Goal: Download file/media

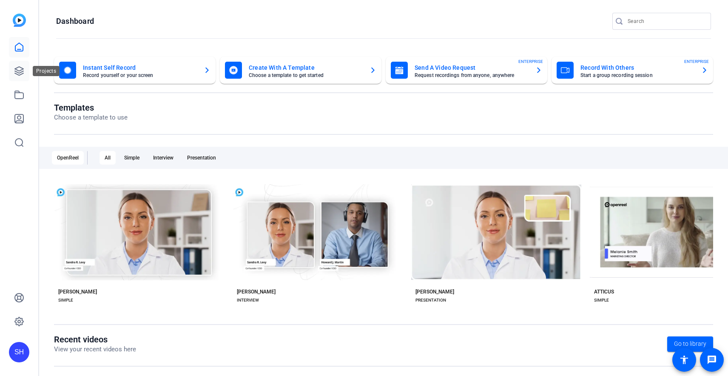
click at [17, 73] on icon at bounding box center [19, 71] width 10 height 10
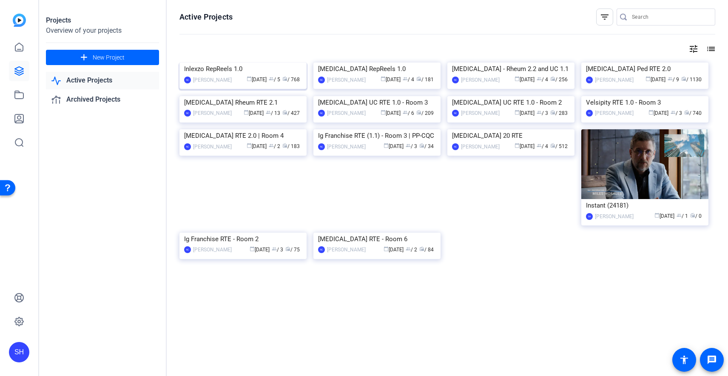
click at [250, 63] on img at bounding box center [242, 63] width 127 height 0
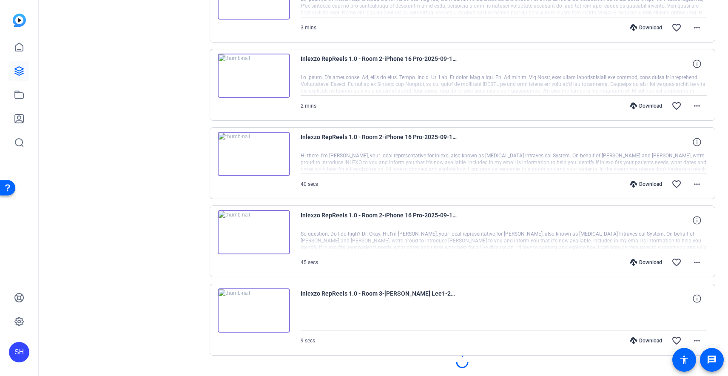
scroll to position [611, 0]
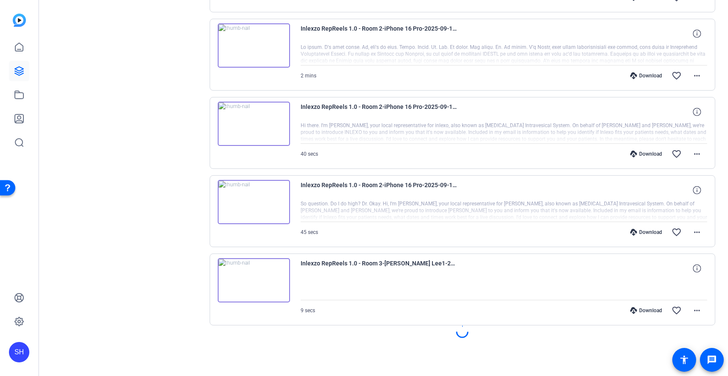
click at [640, 308] on div "Download" at bounding box center [646, 310] width 40 height 7
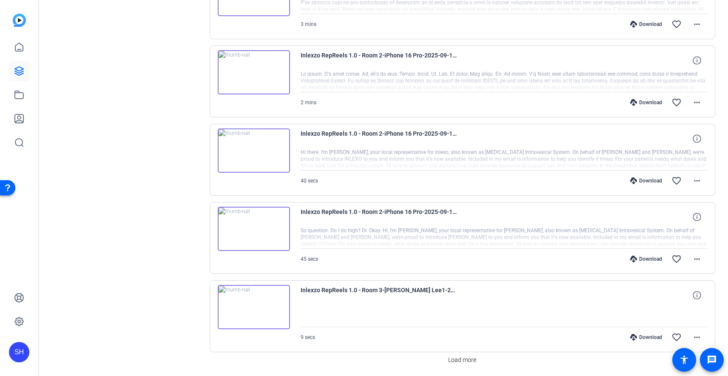
scroll to position [640, 0]
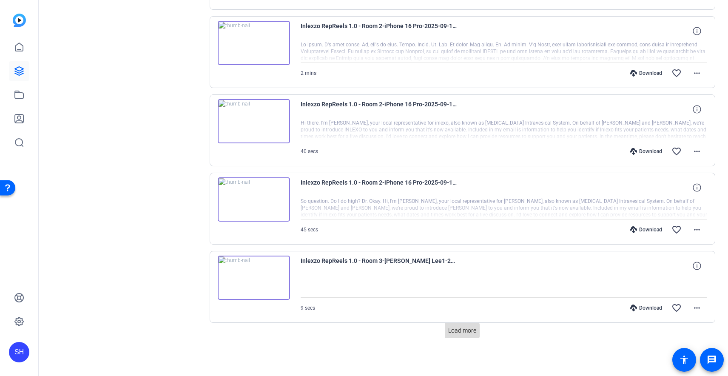
click at [456, 332] on span "Load more" at bounding box center [462, 330] width 28 height 9
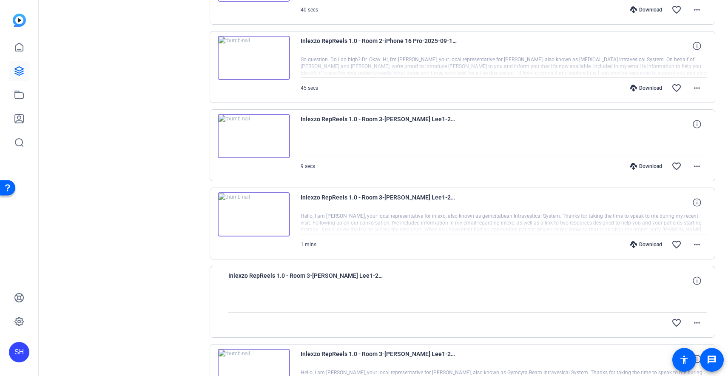
scroll to position [794, 0]
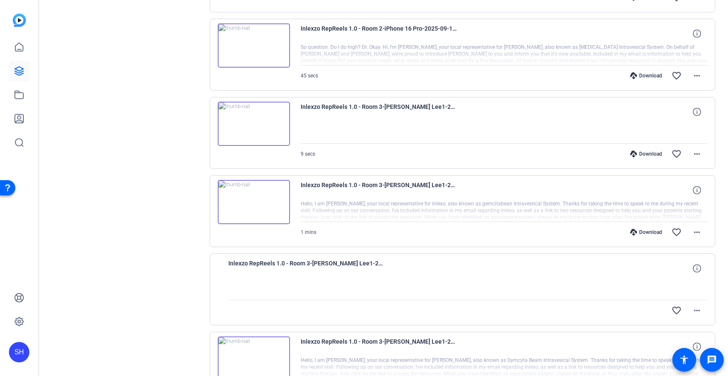
click at [638, 231] on div "Download" at bounding box center [646, 232] width 40 height 7
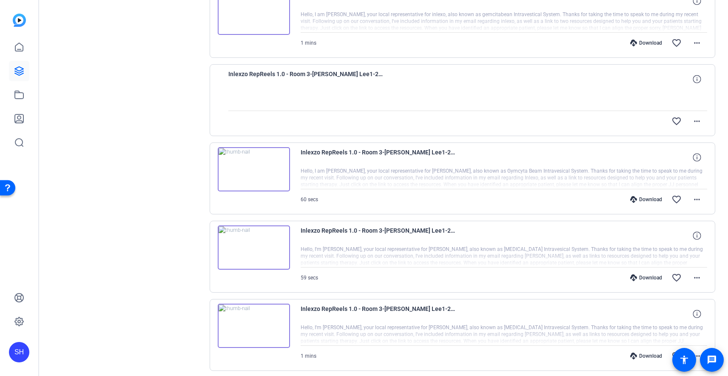
scroll to position [1034, 0]
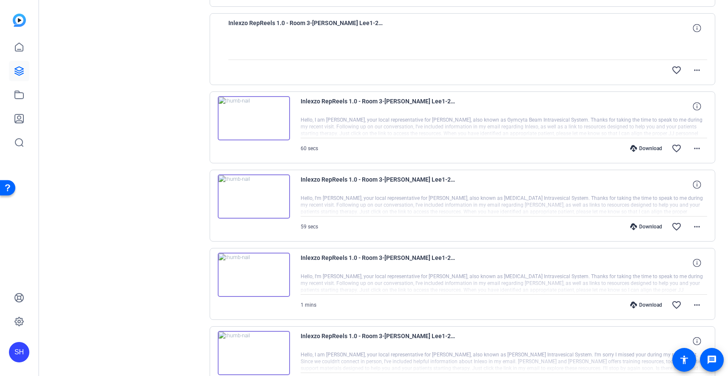
click at [646, 147] on div "Download" at bounding box center [646, 148] width 40 height 7
click at [636, 227] on div "Download" at bounding box center [646, 226] width 40 height 7
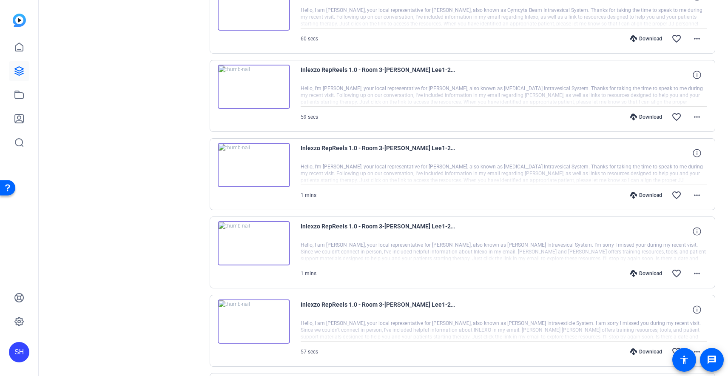
scroll to position [1171, 0]
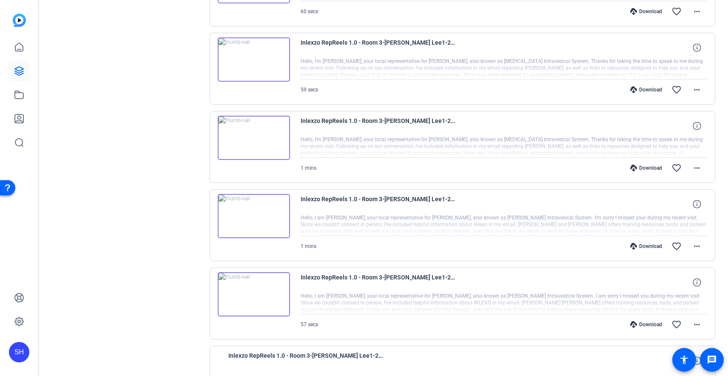
click at [635, 167] on div "Download" at bounding box center [646, 168] width 40 height 7
click at [637, 243] on div "Download" at bounding box center [646, 246] width 40 height 7
click at [639, 326] on div "Download" at bounding box center [646, 324] width 40 height 7
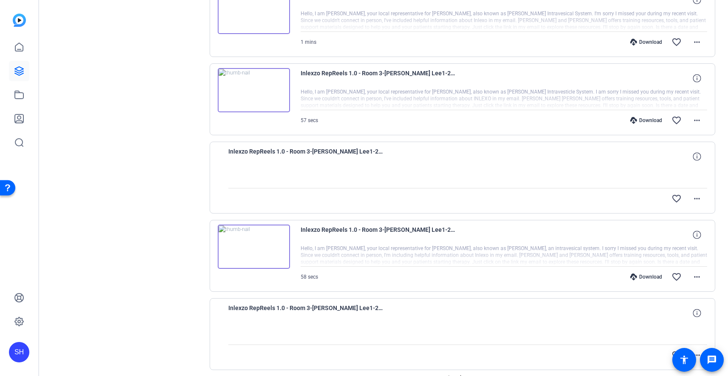
scroll to position [1374, 0]
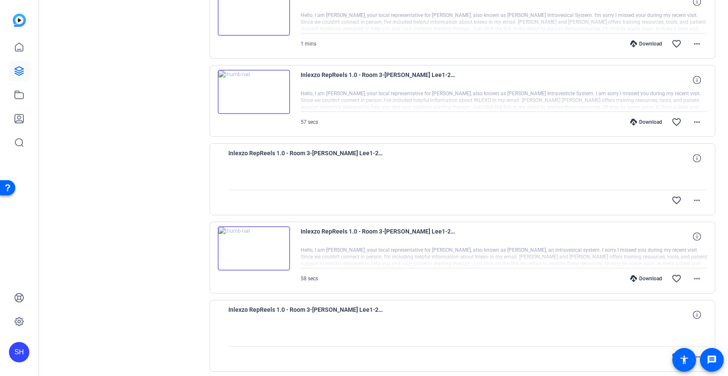
click at [641, 277] on div "Download" at bounding box center [646, 278] width 40 height 7
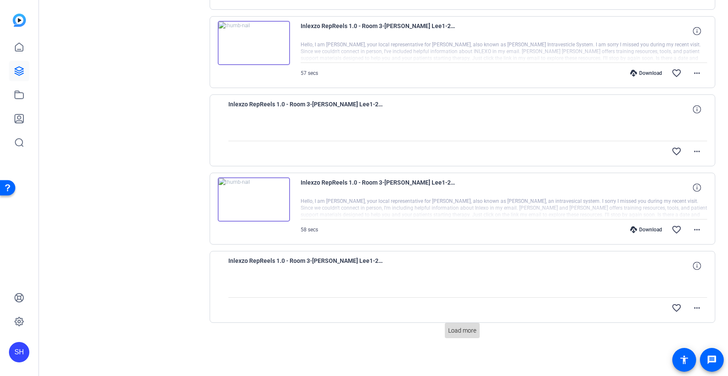
click at [465, 330] on span "Load more" at bounding box center [462, 330] width 28 height 9
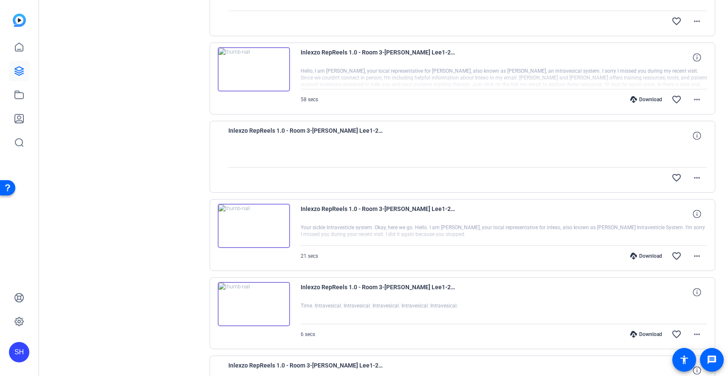
scroll to position [1557, 0]
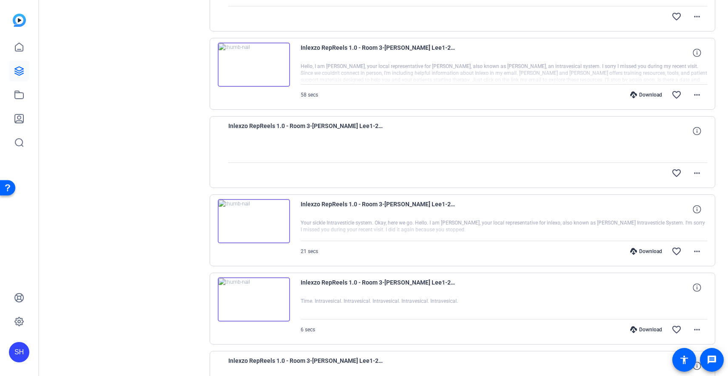
click at [637, 253] on div "Download" at bounding box center [646, 251] width 40 height 7
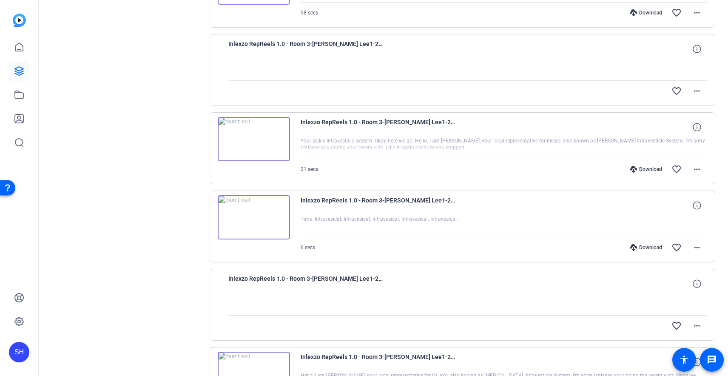
scroll to position [1658, 0]
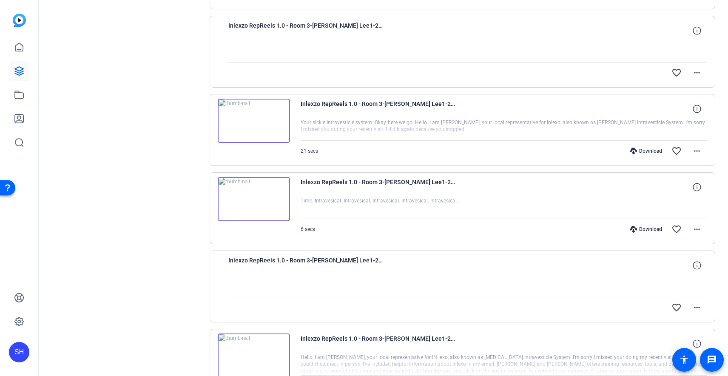
click at [651, 230] on div "Download" at bounding box center [646, 229] width 40 height 7
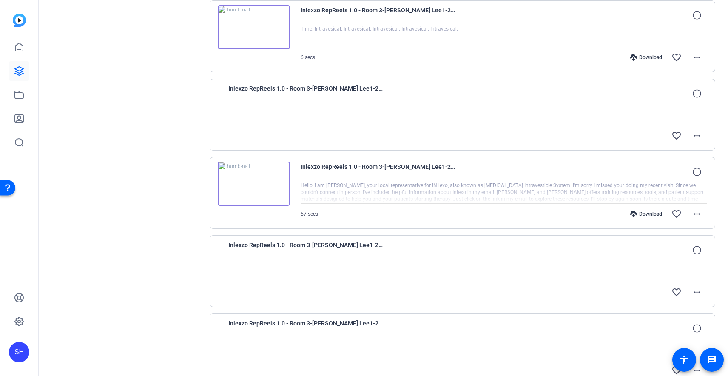
scroll to position [1858, 0]
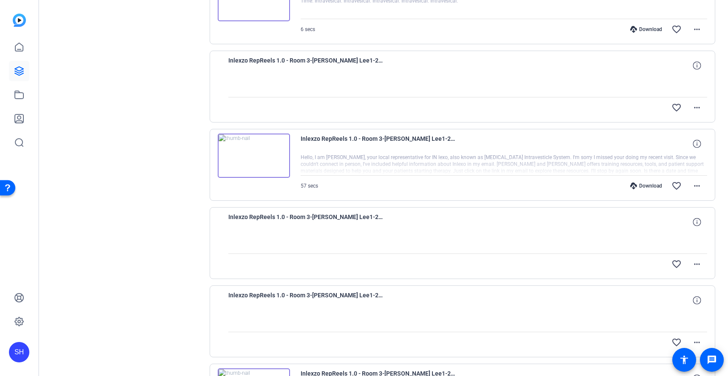
click at [590, 233] on div at bounding box center [467, 242] width 479 height 21
click at [636, 187] on div "Download" at bounding box center [646, 185] width 40 height 7
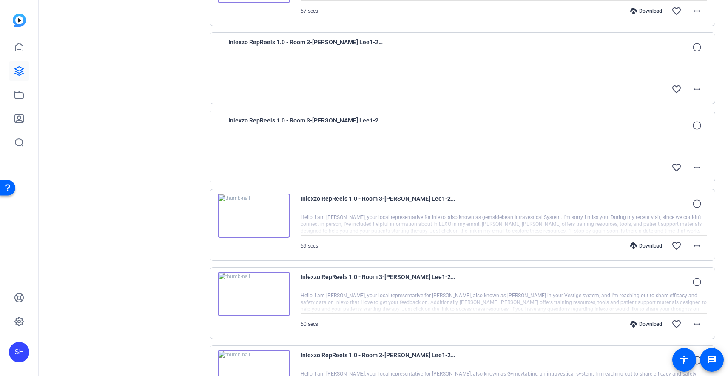
scroll to position [2046, 0]
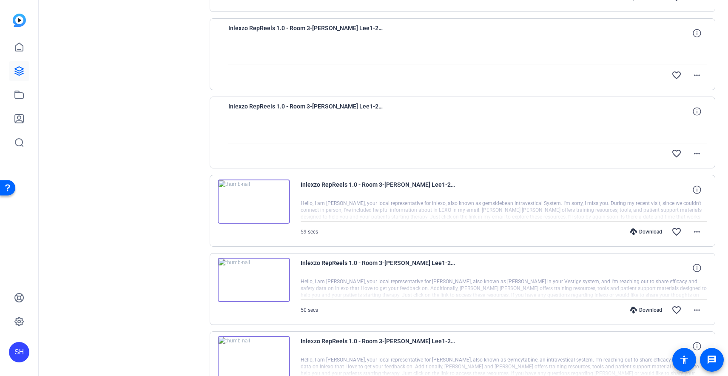
click at [639, 228] on div "Download" at bounding box center [646, 231] width 40 height 7
click at [640, 310] on div "Download" at bounding box center [646, 310] width 40 height 7
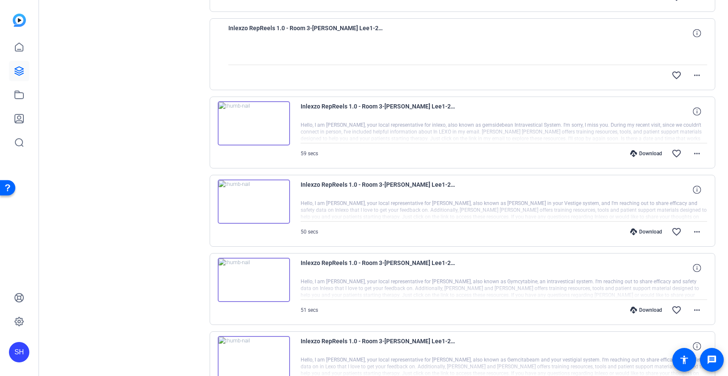
scroll to position [2131, 0]
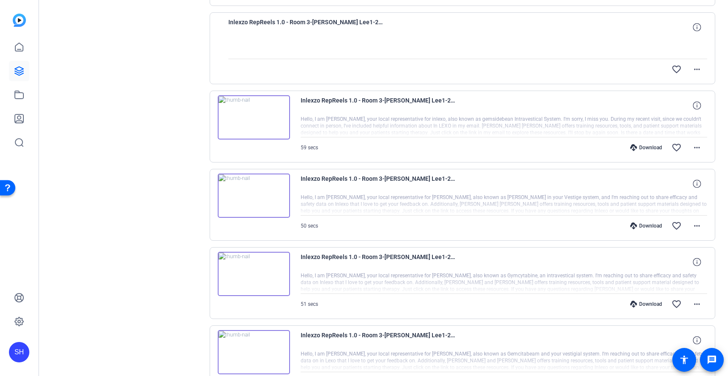
click at [643, 301] on div "Download" at bounding box center [646, 304] width 40 height 7
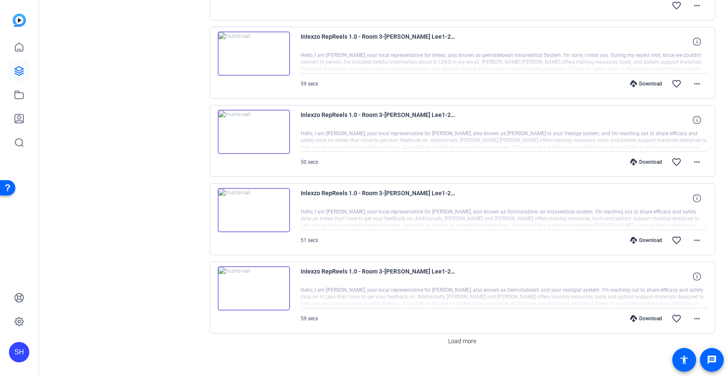
scroll to position [2205, 0]
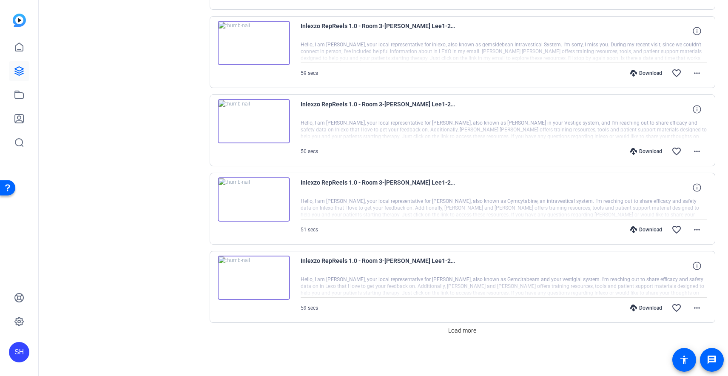
click at [636, 311] on div "Download favorite_border more_horiz" at bounding box center [564, 308] width 285 height 20
click at [639, 309] on div "Download" at bounding box center [646, 307] width 40 height 7
click at [457, 331] on span "Load more" at bounding box center [462, 330] width 28 height 9
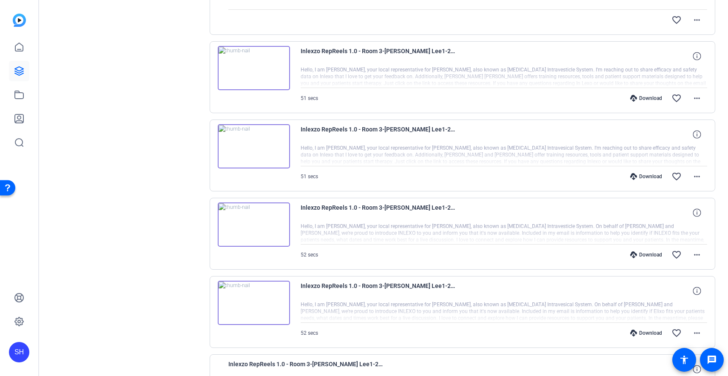
scroll to position [2683, 0]
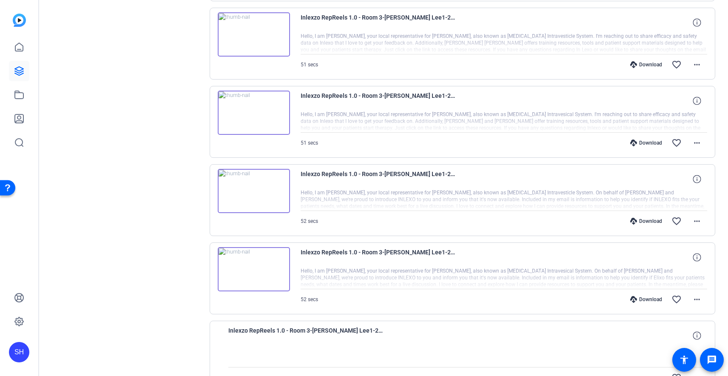
click at [642, 63] on div "Download" at bounding box center [646, 64] width 40 height 7
click at [637, 145] on div "Download" at bounding box center [646, 142] width 40 height 7
click at [639, 218] on div "Download" at bounding box center [646, 221] width 40 height 7
click at [642, 297] on div "Download" at bounding box center [646, 299] width 40 height 7
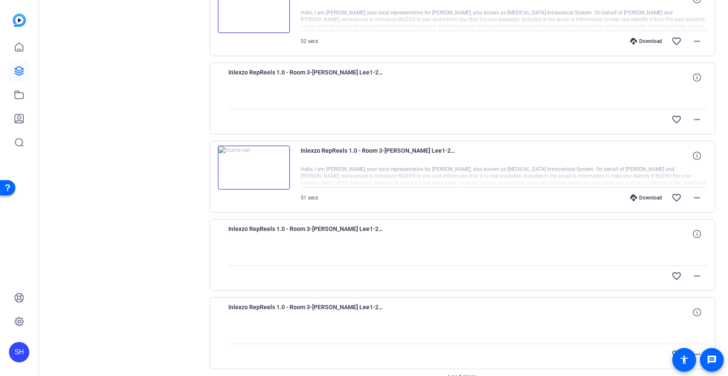
scroll to position [2943, 0]
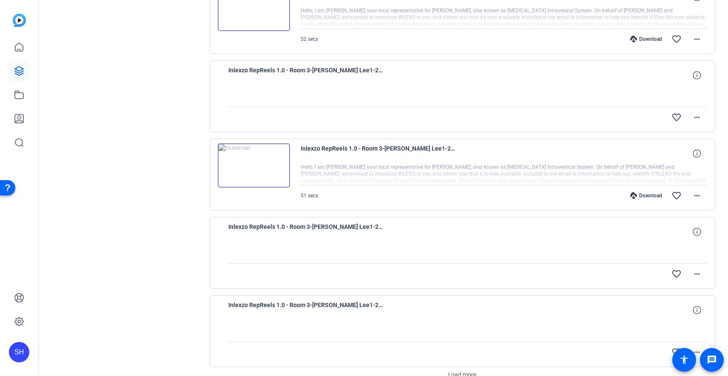
click at [641, 195] on div "Download" at bounding box center [646, 195] width 40 height 7
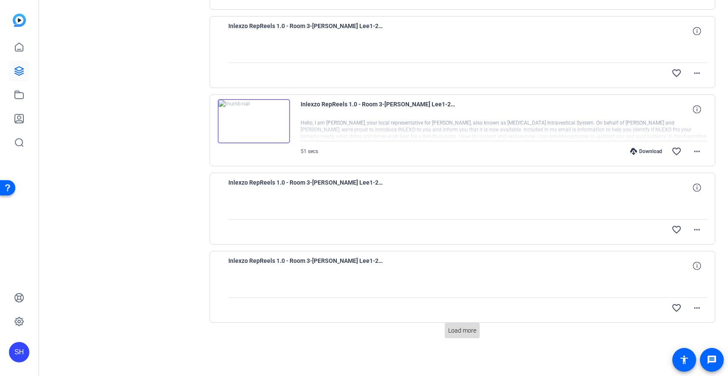
click at [459, 327] on span "Load more" at bounding box center [462, 330] width 28 height 9
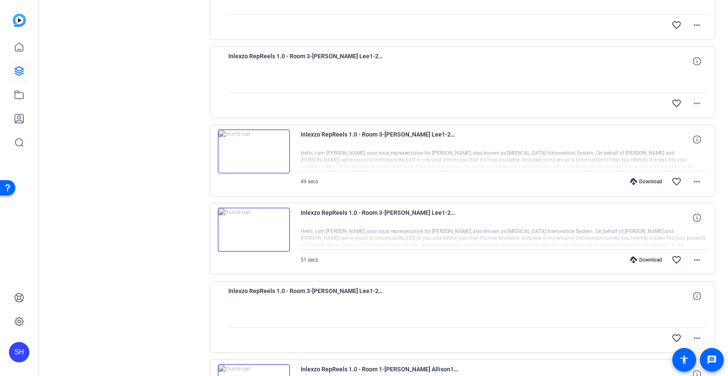
scroll to position [3359, 0]
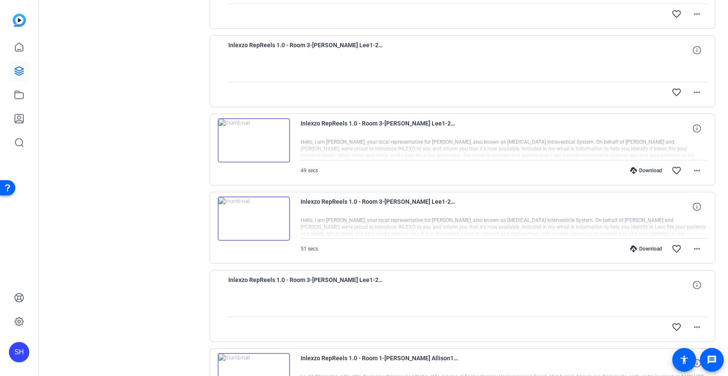
click at [640, 166] on div "Download favorite_border more_horiz" at bounding box center [564, 170] width 285 height 20
click at [640, 169] on div "Download" at bounding box center [646, 170] width 40 height 7
click at [637, 248] on div "Download" at bounding box center [646, 248] width 40 height 7
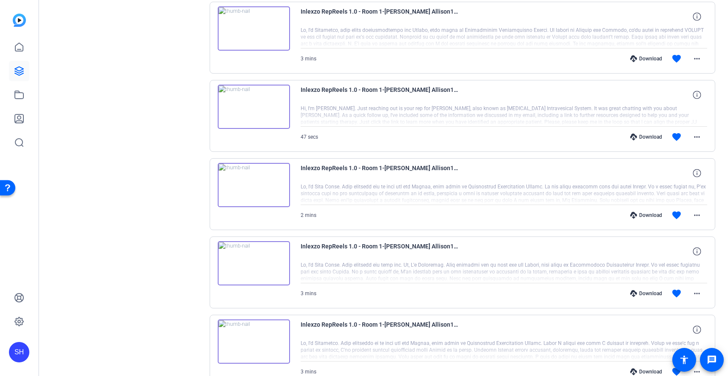
scroll to position [3770, 0]
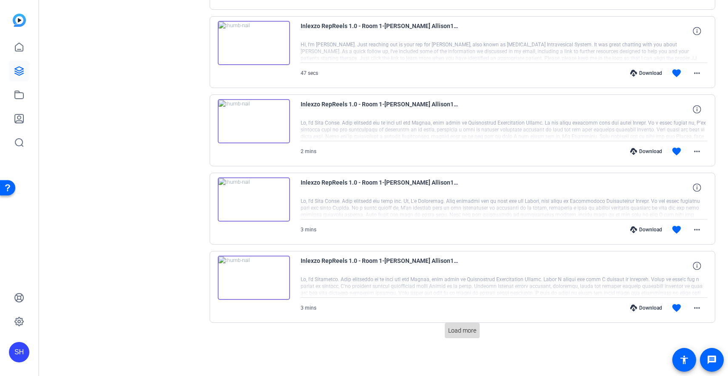
click at [460, 333] on span "Load more" at bounding box center [462, 330] width 28 height 9
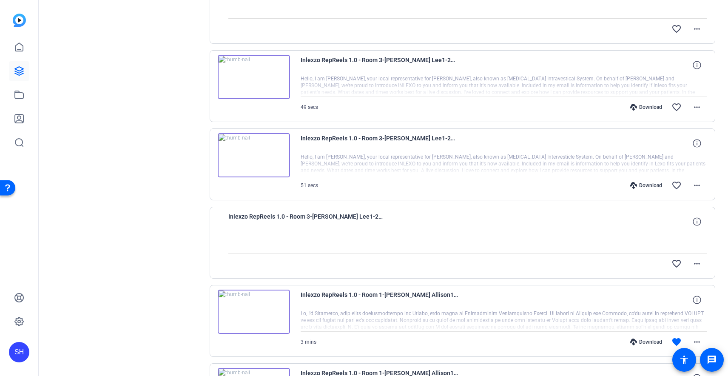
scroll to position [3408, 0]
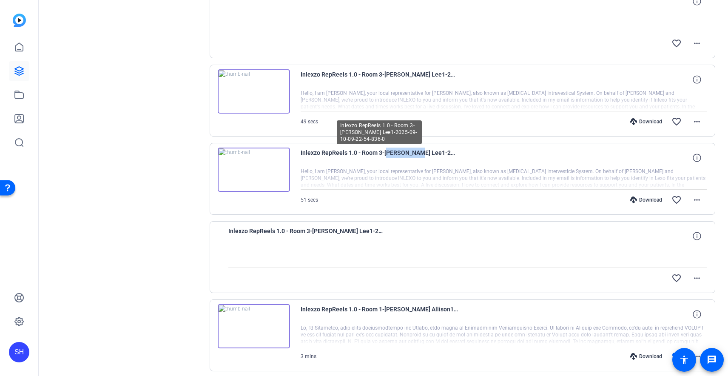
drag, startPoint x: 384, startPoint y: 154, endPoint x: 413, endPoint y: 154, distance: 28.5
click at [413, 154] on span "Inlexzo RepReels 1.0 - Room 3-[PERSON_NAME] Lee1-2025-09-10-09-22-54-836-0" at bounding box center [379, 158] width 157 height 20
copy span "[PERSON_NAME]"
